Goal: Transaction & Acquisition: Subscribe to service/newsletter

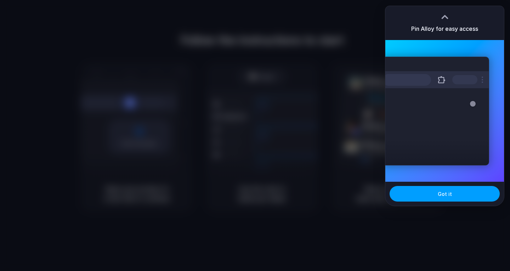
click at [460, 190] on button "Got it" at bounding box center [444, 194] width 110 height 16
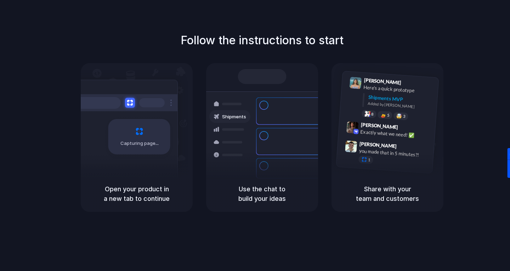
click at [255, 136] on div at bounding box center [255, 136] width 0 height 0
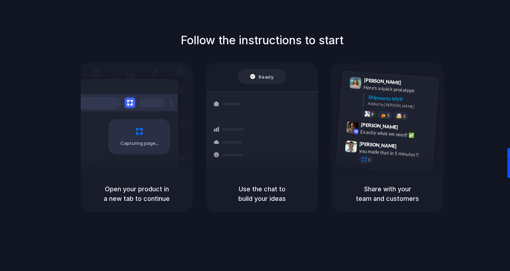
drag, startPoint x: 423, startPoint y: 50, endPoint x: 488, endPoint y: 68, distance: 66.5
click at [255, 136] on div at bounding box center [255, 136] width 0 height 0
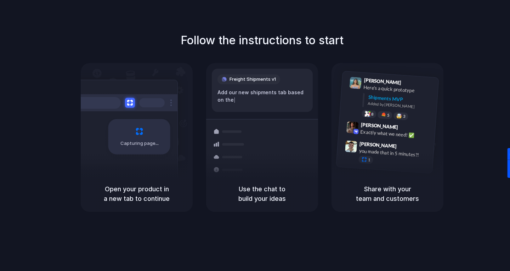
click at [255, 136] on div at bounding box center [255, 136] width 0 height 0
drag, startPoint x: 279, startPoint y: 95, endPoint x: 218, endPoint y: 98, distance: 61.0
click at [218, 98] on div "Freight Shipments v1 Add our new shipments tab b | Shipments Container from Sha…" at bounding box center [262, 144] width 120 height 150
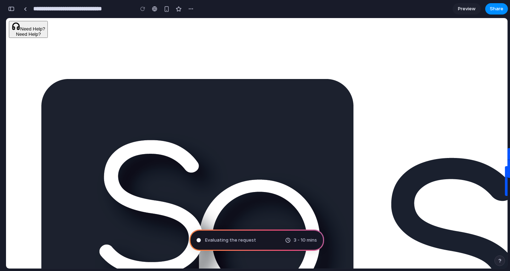
scroll to position [196, 0]
type input "**********"
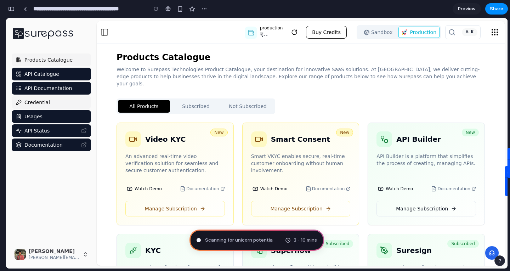
scroll to position [0, 0]
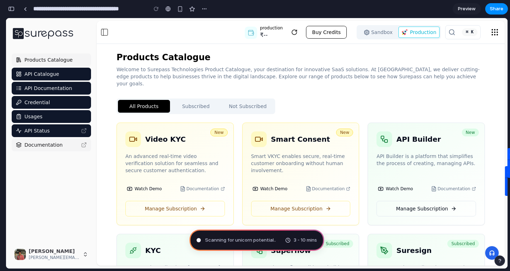
click at [35, 145] on span "Documentation" at bounding box center [43, 144] width 38 height 7
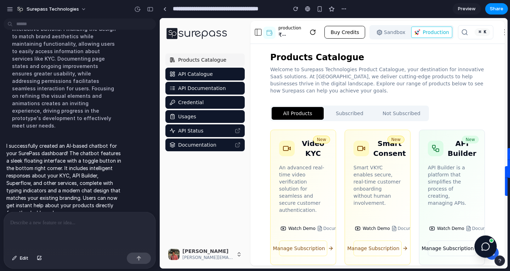
click at [487, 242] on icon at bounding box center [485, 246] width 9 height 9
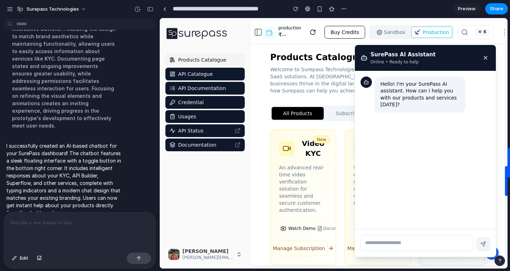
click at [388, 243] on textarea at bounding box center [416, 243] width 113 height 16
type textarea "***"
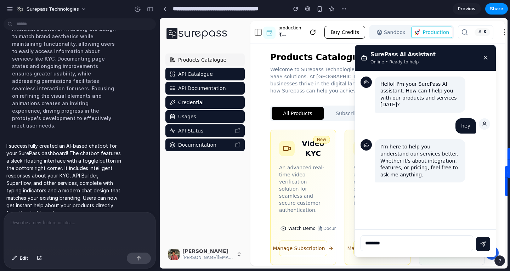
type textarea "*********"
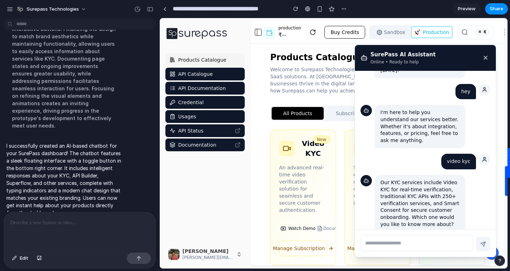
scroll to position [35, 0]
click at [428, 244] on textarea at bounding box center [416, 243] width 113 height 16
type textarea "**********"
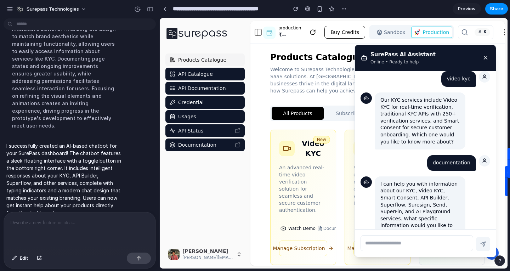
scroll to position [119, 0]
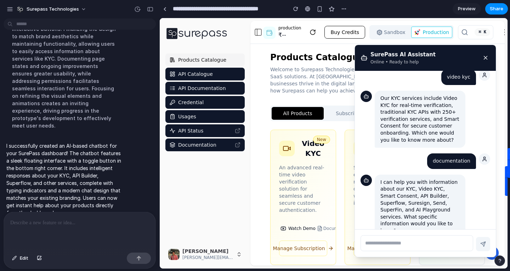
click at [486, 58] on icon at bounding box center [485, 57] width 3 height 3
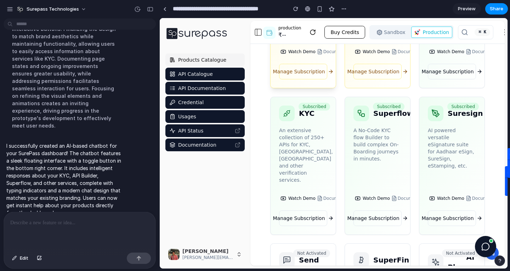
scroll to position [277, 0]
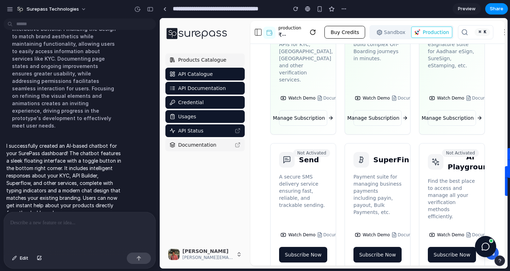
click at [207, 145] on span "Documentation" at bounding box center [197, 144] width 38 height 7
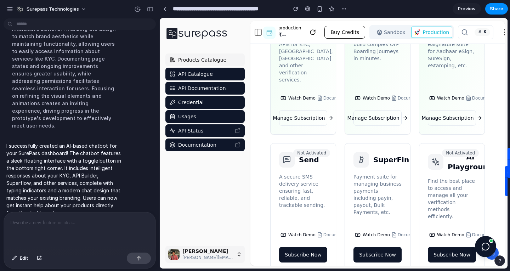
click at [205, 255] on span "[PERSON_NAME][EMAIL_ADDRESS][DOMAIN_NAME]" at bounding box center [207, 258] width 51 height 6
click at [241, 253] on icon "button" at bounding box center [239, 254] width 6 height 6
click at [310, 34] on icon at bounding box center [312, 32] width 5 height 5
click at [489, 247] on icon at bounding box center [485, 246] width 7 height 7
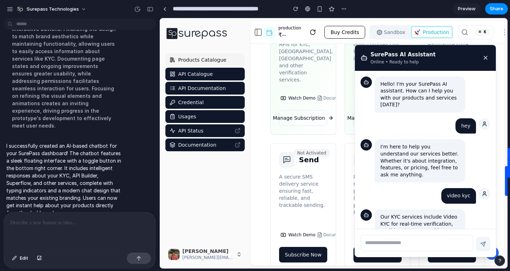
click at [487, 60] on icon at bounding box center [485, 58] width 6 height 6
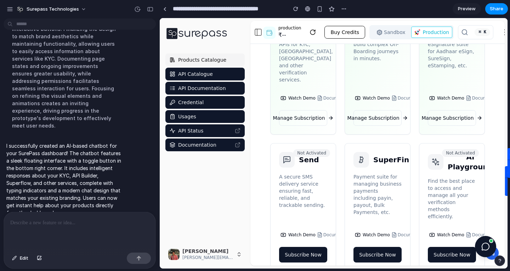
click at [196, 65] on link "Products Catalogue" at bounding box center [204, 59] width 79 height 13
click at [189, 76] on span "API Catalogue" at bounding box center [195, 73] width 35 height 7
click at [187, 85] on span "API Documentation" at bounding box center [202, 88] width 48 height 7
click at [184, 101] on span "Credential" at bounding box center [190, 102] width 25 height 7
click at [180, 127] on span "API Status" at bounding box center [190, 130] width 25 height 7
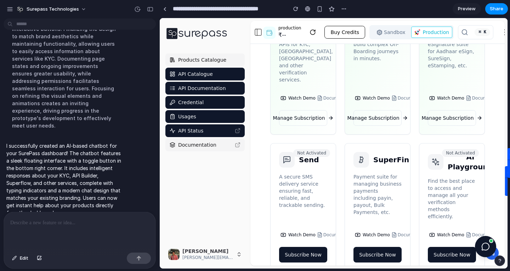
click at [178, 143] on span "Documentation" at bounding box center [197, 144] width 38 height 7
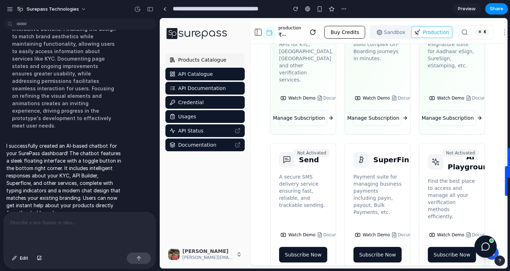
click at [482, 245] on icon at bounding box center [485, 246] width 9 height 9
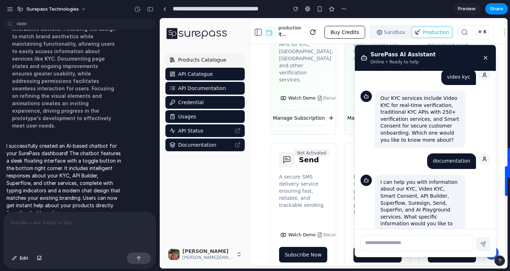
scroll to position [0, 0]
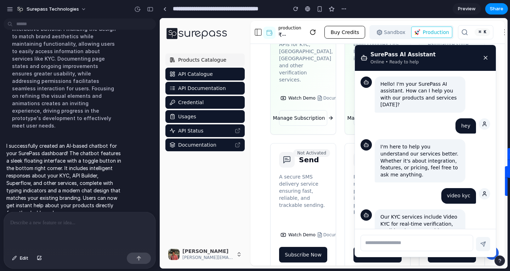
click at [380, 34] on button "Sandbox" at bounding box center [391, 32] width 40 height 11
click at [389, 246] on textarea at bounding box center [416, 243] width 113 height 16
type textarea "**********"
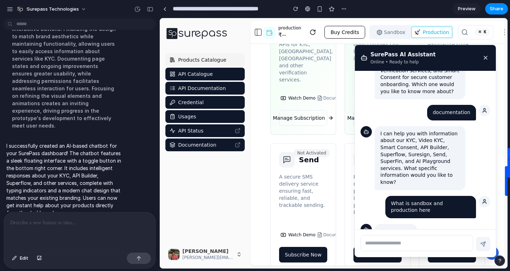
scroll to position [189, 0]
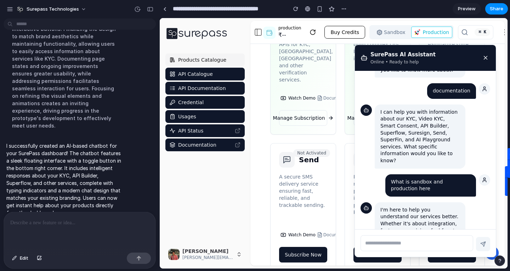
click at [485, 55] on icon at bounding box center [485, 58] width 6 height 6
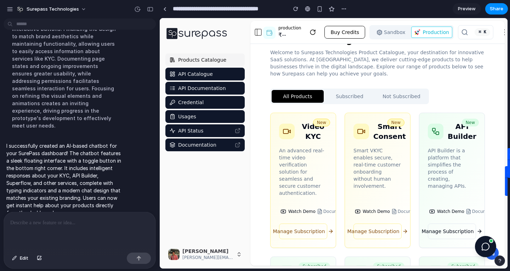
scroll to position [0, 0]
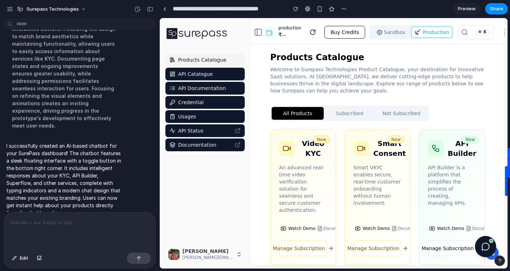
click at [348, 118] on button "Subscribed" at bounding box center [350, 113] width 52 height 13
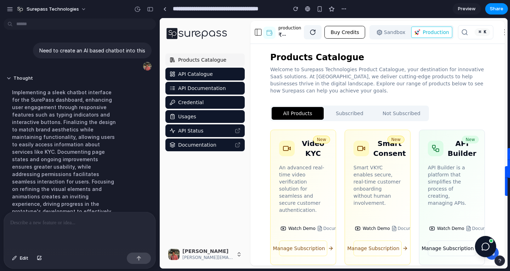
click at [311, 32] on icon at bounding box center [312, 32] width 6 height 6
click at [331, 32] on button "Buy Credits" at bounding box center [344, 32] width 41 height 13
click at [411, 34] on button "Production" at bounding box center [431, 32] width 41 height 11
click at [471, 36] on div "⌘ K" at bounding box center [475, 32] width 35 height 14
drag, startPoint x: 383, startPoint y: 164, endPoint x: 394, endPoint y: 205, distance: 41.8
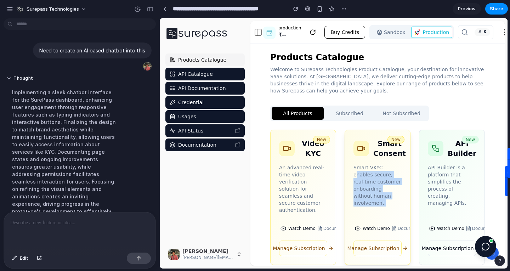
click at [394, 205] on div "New Smart Consent Smart VKYC enables secure, real-time customer onboarding with…" at bounding box center [377, 197] width 65 height 135
click at [398, 172] on p "Smart VKYC enables secure, real-time customer onboarding without human involvem…" at bounding box center [377, 185] width 48 height 42
drag, startPoint x: 398, startPoint y: 172, endPoint x: 388, endPoint y: 196, distance: 26.1
click at [388, 196] on p "Smart VKYC enables secure, real-time customer onboarding without human involvem…" at bounding box center [377, 185] width 48 height 42
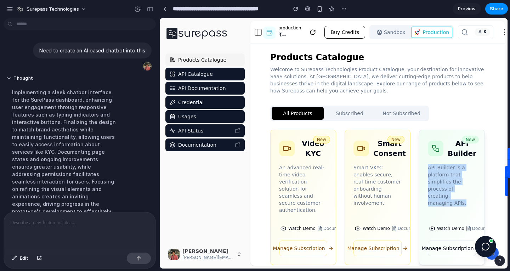
drag, startPoint x: 462, startPoint y: 198, endPoint x: 427, endPoint y: 166, distance: 47.9
click at [427, 166] on div "New API Builder API Builder is a platform that simplifies the process of creati…" at bounding box center [451, 197] width 65 height 135
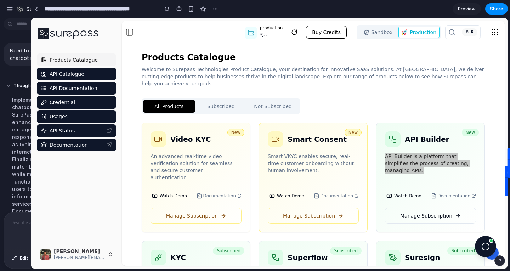
drag, startPoint x: 156, startPoint y: 75, endPoint x: 30, endPoint y: 115, distance: 132.1
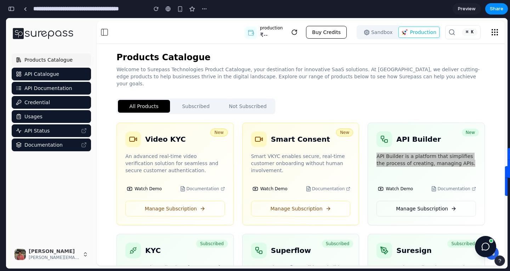
click at [500, 258] on div "button" at bounding box center [499, 260] width 5 height 5
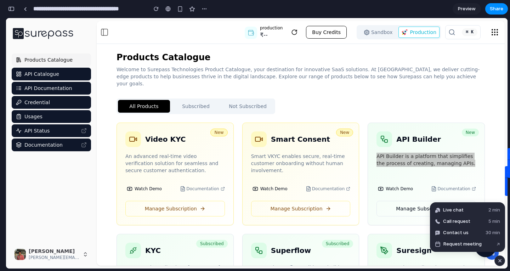
click at [501, 258] on div "button" at bounding box center [500, 260] width 6 height 8
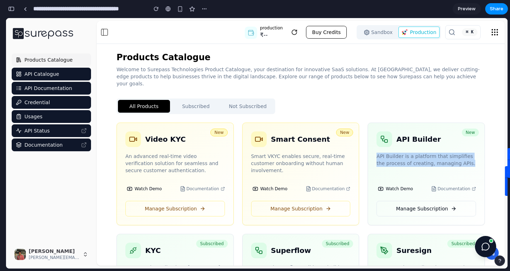
click at [373, 29] on button "Sandbox" at bounding box center [378, 32] width 40 height 11
click at [379, 33] on button "Sandbox" at bounding box center [378, 32] width 40 height 11
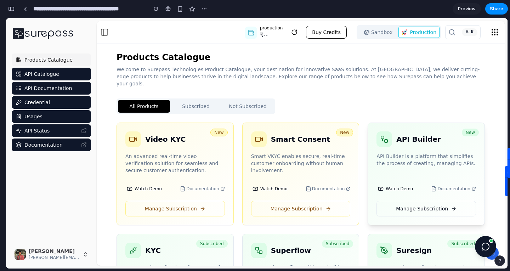
click at [404, 134] on h3 "API Builder" at bounding box center [418, 139] width 44 height 10
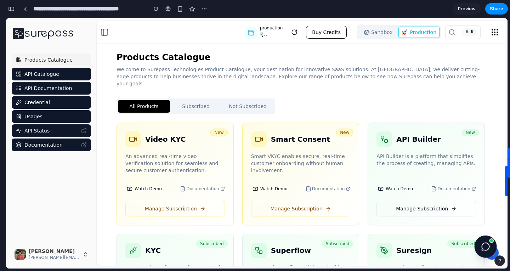
click at [484, 239] on button at bounding box center [485, 246] width 22 height 22
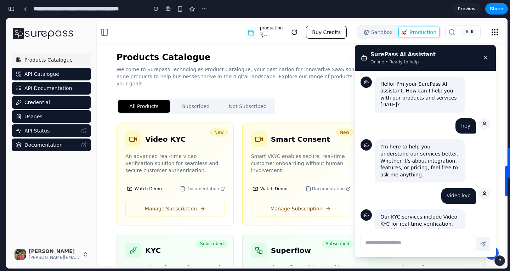
scroll to position [189, 0]
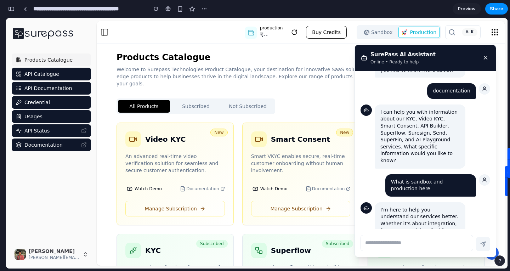
click at [484, 57] on icon at bounding box center [485, 58] width 6 height 6
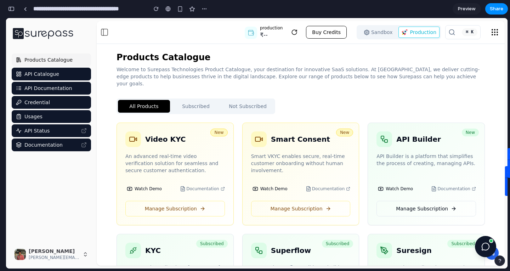
click at [63, 57] on span "Products Catalogue" at bounding box center [48, 59] width 48 height 7
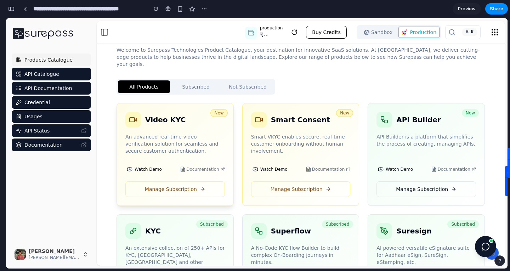
scroll to position [0, 0]
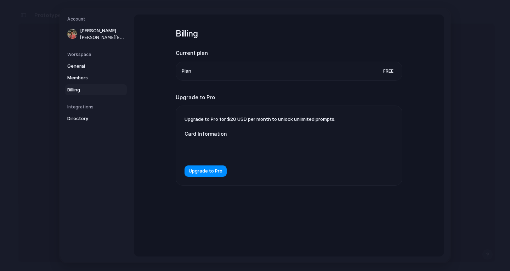
click at [204, 165] on form "Card Information Upgrade to Pro" at bounding box center [255, 150] width 142 height 54
click at [201, 172] on span "Upgrade to Pro" at bounding box center [206, 170] width 34 height 7
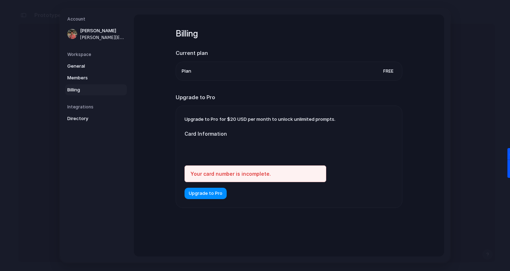
click at [346, 158] on div "Upgrade to Pro for $20 USD per month to unlock unlimited prompts. Card Informat…" at bounding box center [289, 157] width 226 height 102
click at [198, 193] on span "Upgrade to Pro" at bounding box center [206, 193] width 34 height 7
